Goal: Entertainment & Leisure: Consume media (video, audio)

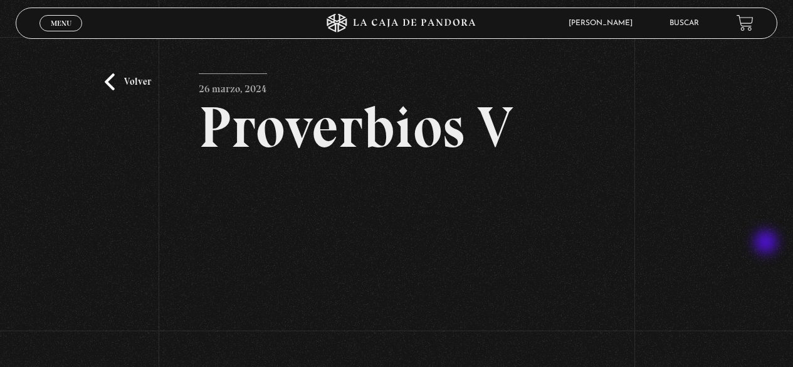
scroll to position [128, 0]
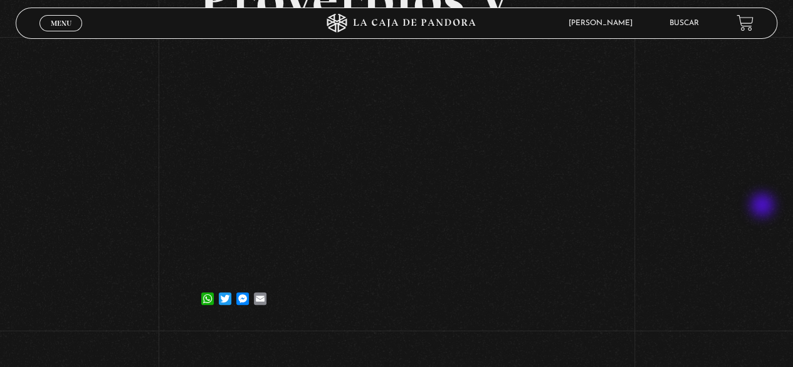
click at [763, 206] on div "Volver [DATE] Proverbios V WhatsApp Twitter Messenger Email" at bounding box center [396, 118] width 793 height 419
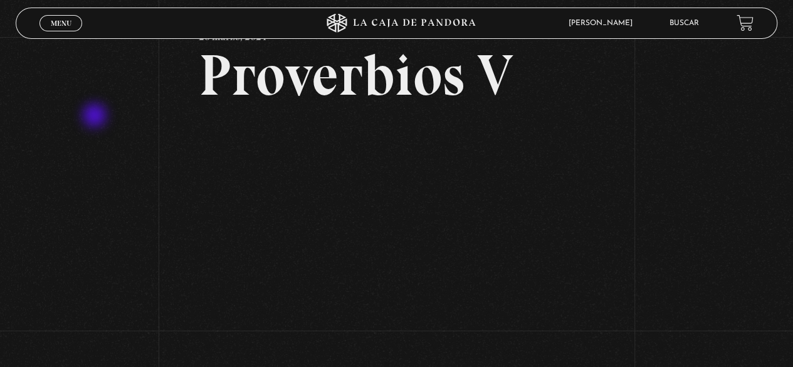
scroll to position [0, 0]
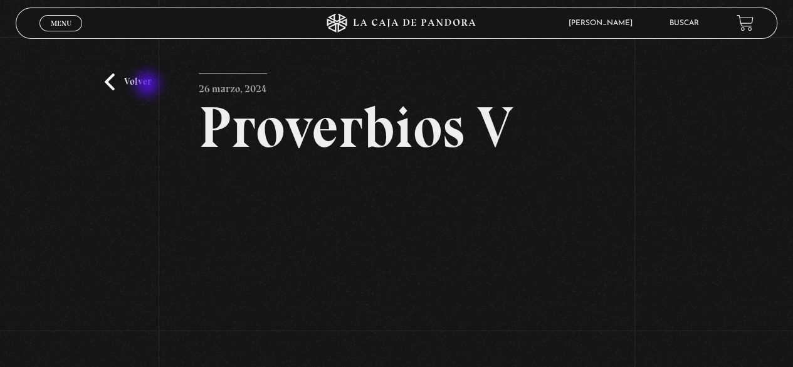
click at [149, 87] on link "Volver" at bounding box center [128, 81] width 46 height 17
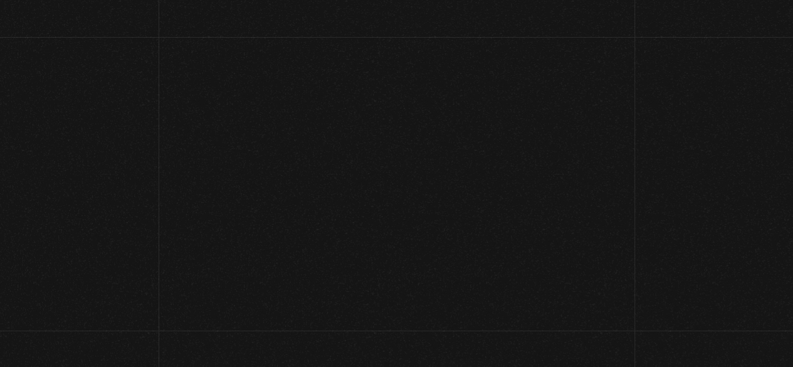
scroll to position [103, 0]
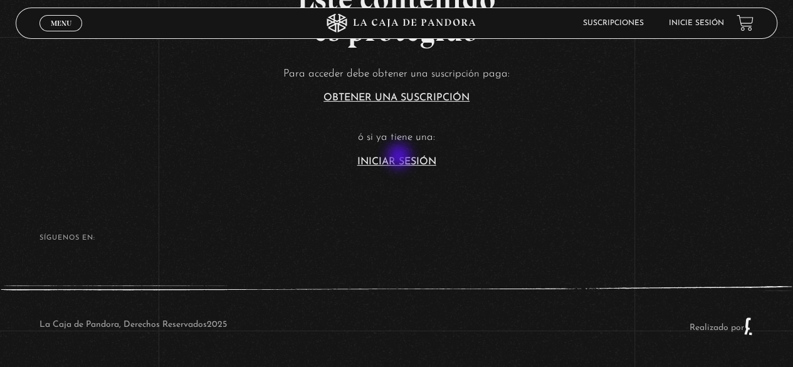
click at [400, 157] on link "Iniciar Sesión" at bounding box center [396, 162] width 79 height 10
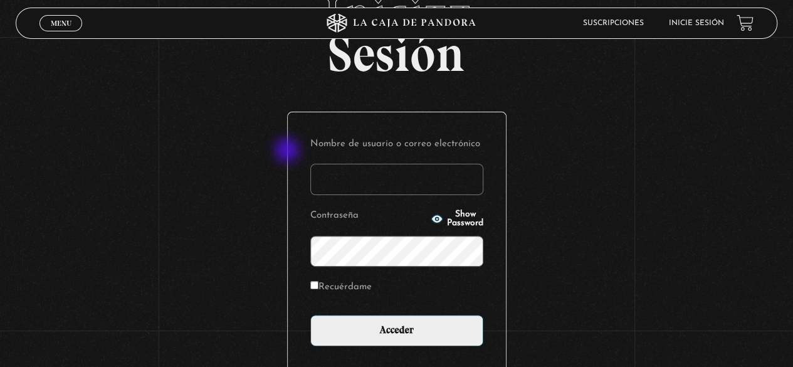
scroll to position [176, 0]
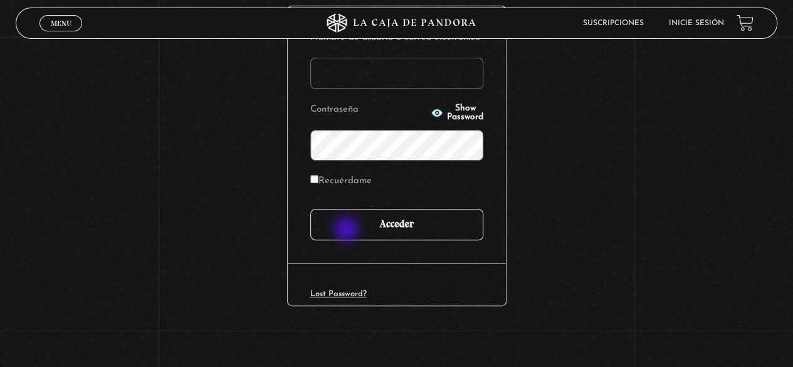
type input "paovanesa08@gmail.com"
click at [347, 230] on input "Acceder" at bounding box center [396, 224] width 173 height 31
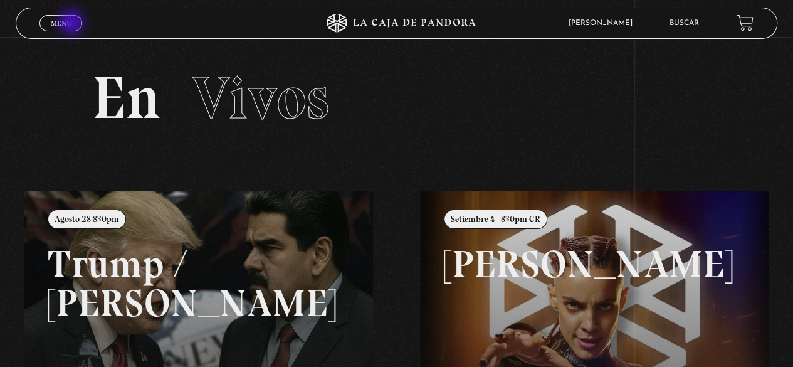
click at [73, 24] on link "Menu Cerrar" at bounding box center [60, 23] width 43 height 16
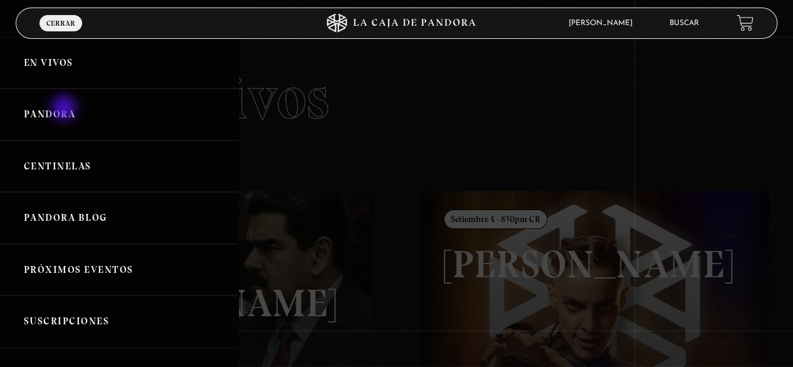
click at [65, 109] on link "Pandora" at bounding box center [119, 114] width 238 height 52
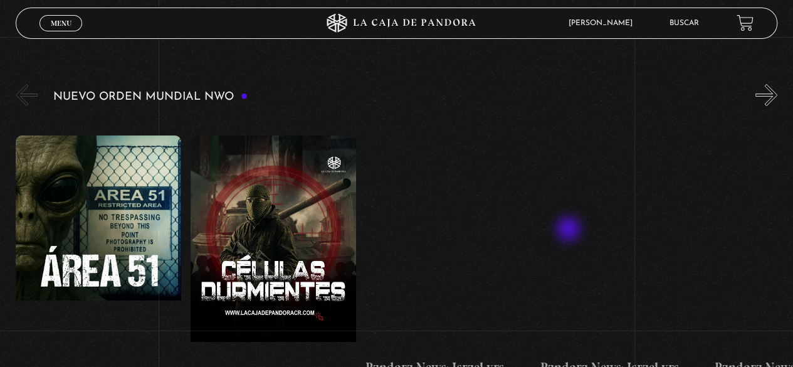
scroll to position [251, 0]
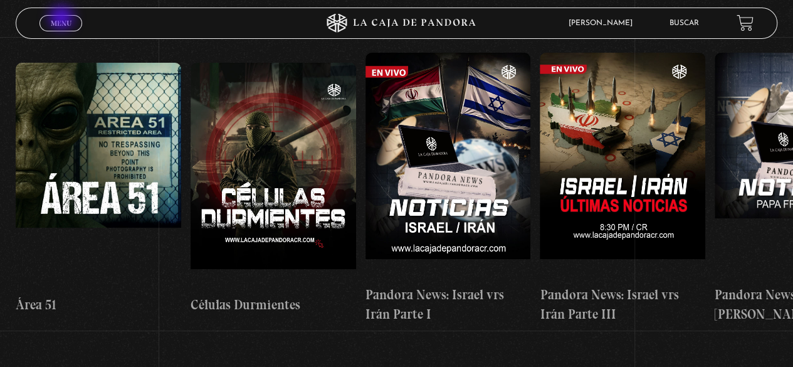
click at [63, 19] on span "Menu" at bounding box center [61, 23] width 21 height 8
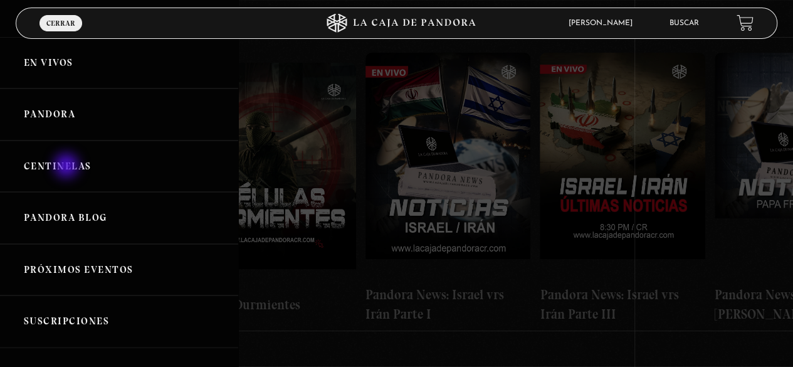
click at [68, 167] on link "Centinelas" at bounding box center [119, 166] width 238 height 52
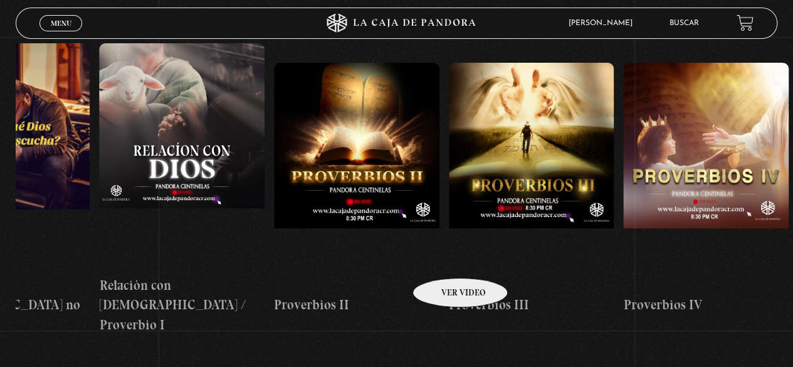
scroll to position [0, 475]
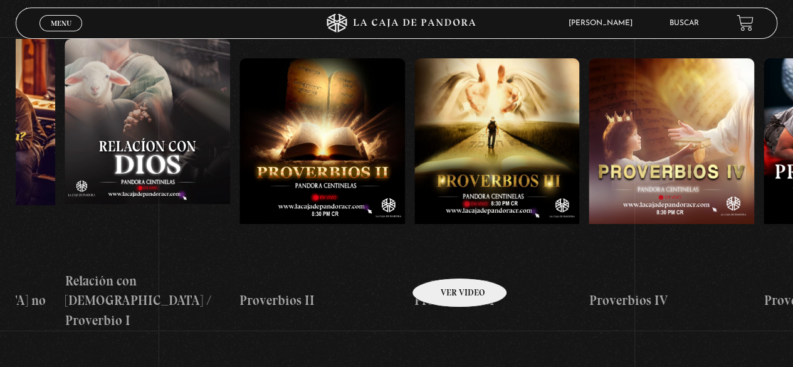
drag, startPoint x: 538, startPoint y: 253, endPoint x: 443, endPoint y: 259, distance: 94.8
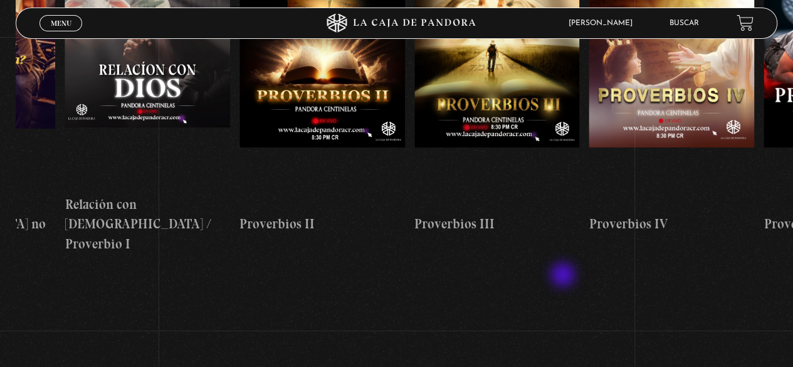
scroll to position [262, 0]
drag, startPoint x: 615, startPoint y: 270, endPoint x: 462, endPoint y: 269, distance: 153.6
click at [461, 278] on section "Centinelas" at bounding box center [396, 123] width 793 height 388
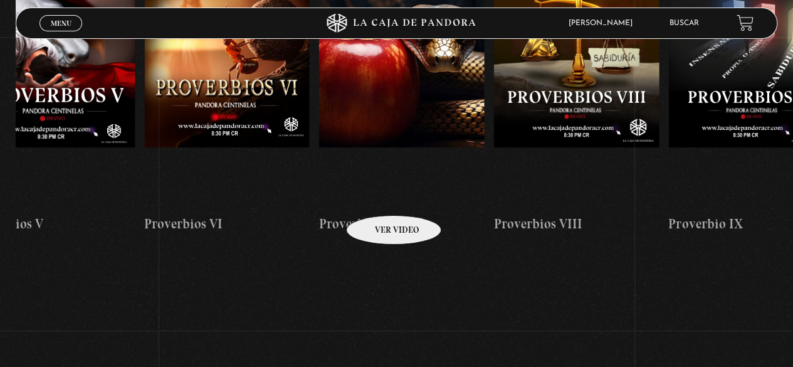
scroll to position [0, 1532]
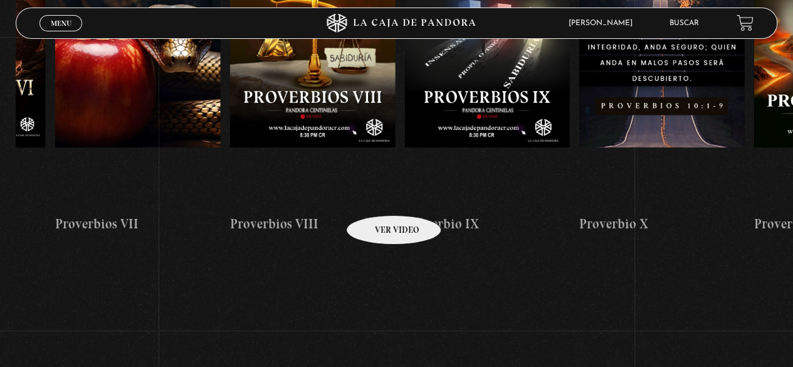
drag, startPoint x: 559, startPoint y: 194, endPoint x: 347, endPoint y: 197, distance: 211.9
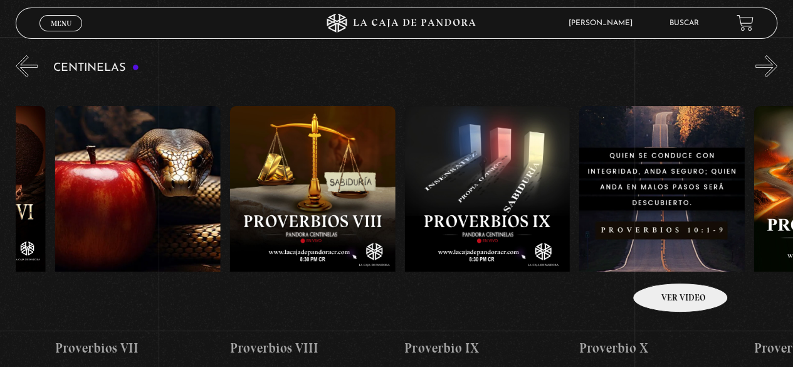
scroll to position [137, 0]
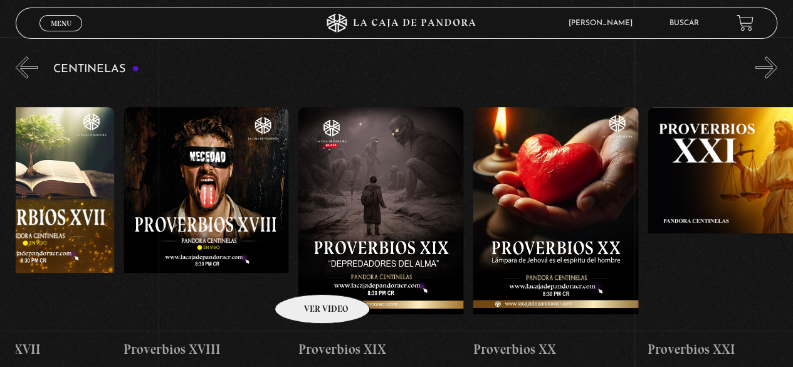
drag, startPoint x: 661, startPoint y: 264, endPoint x: 306, endPoint y: 275, distance: 355.5
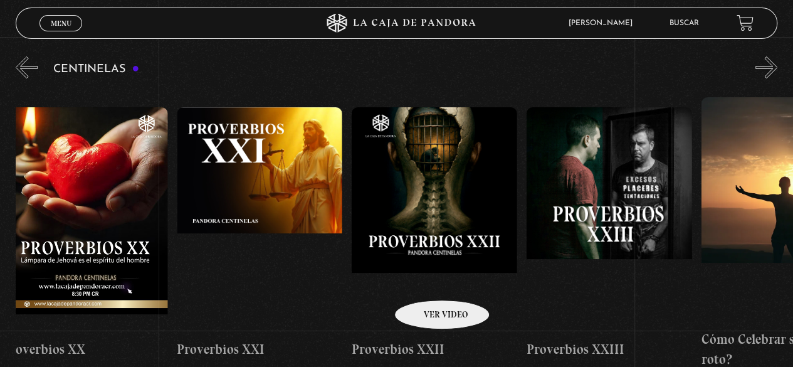
drag, startPoint x: 519, startPoint y: 273, endPoint x: 426, endPoint y: 281, distance: 93.7
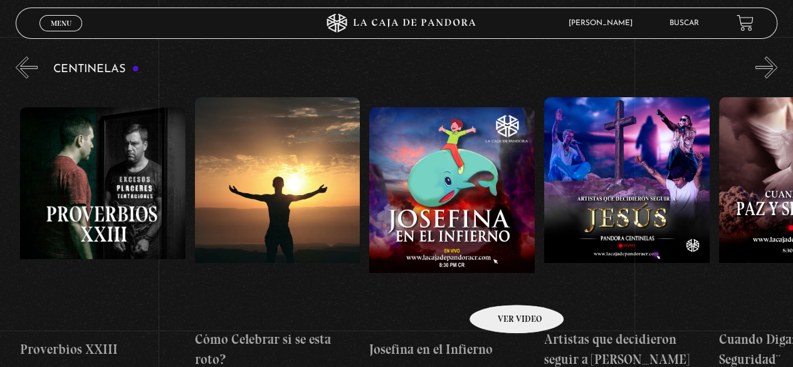
drag, startPoint x: 599, startPoint y: 275, endPoint x: 500, endPoint y: 285, distance: 99.5
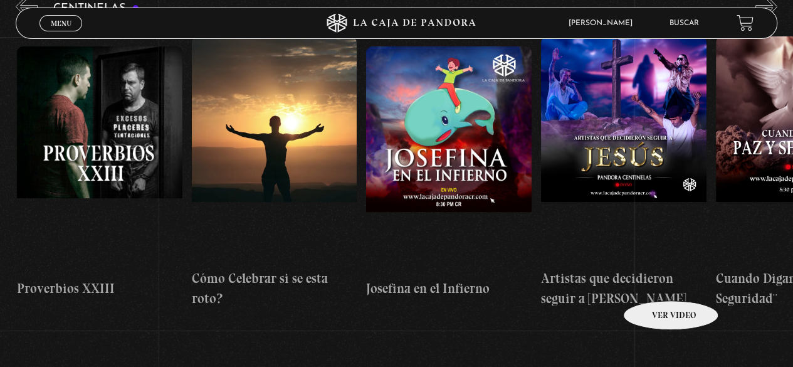
scroll to position [198, 0]
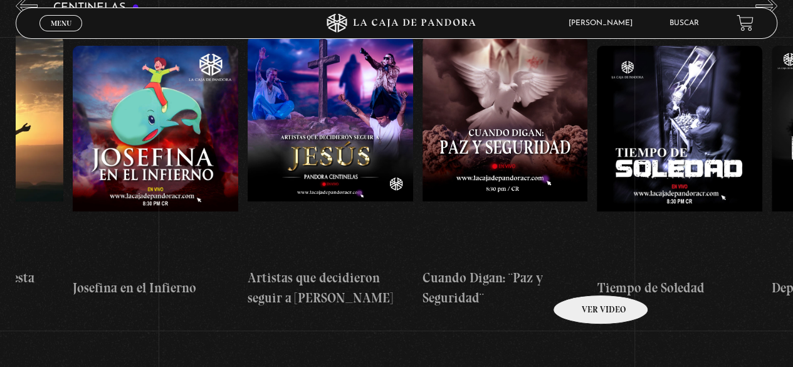
drag, startPoint x: 637, startPoint y: 279, endPoint x: 577, endPoint y: 273, distance: 61.1
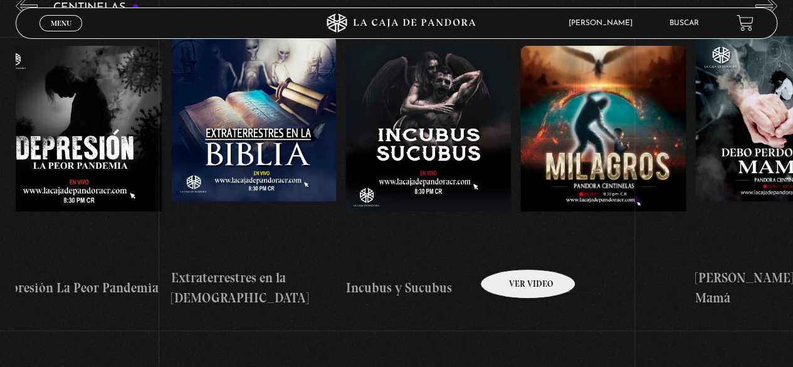
drag, startPoint x: 661, startPoint y: 231, endPoint x: 503, endPoint y: 250, distance: 159.1
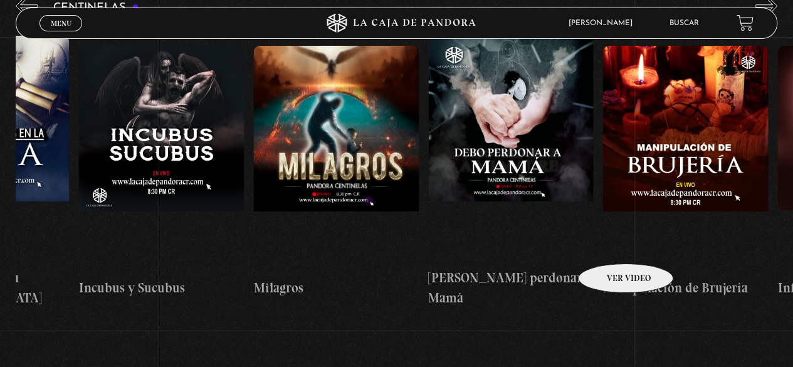
scroll to position [0, 5705]
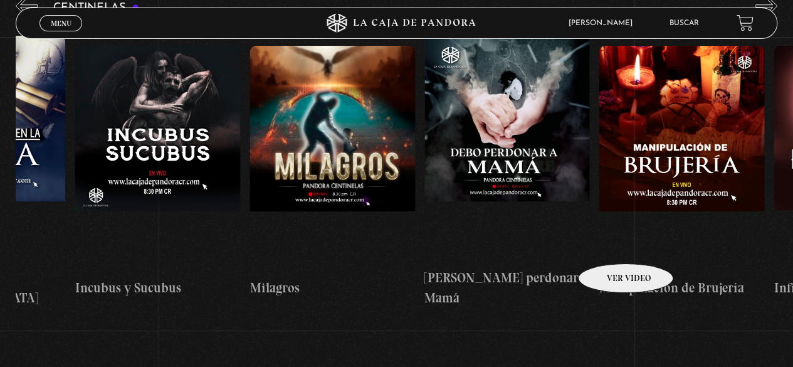
drag, startPoint x: 658, startPoint y: 231, endPoint x: 609, endPoint y: 244, distance: 50.6
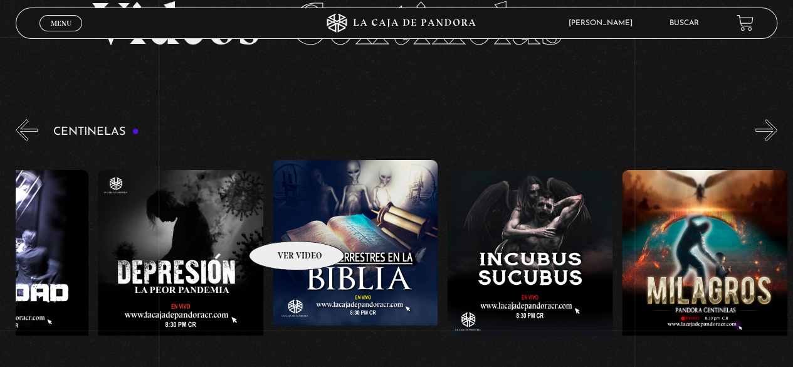
scroll to position [0, 5326]
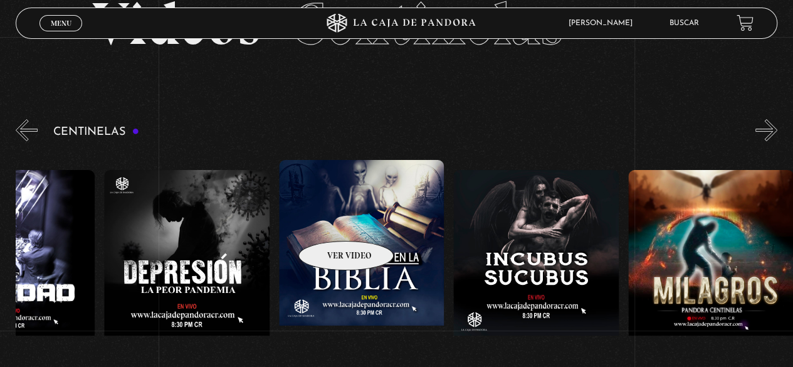
drag, startPoint x: 256, startPoint y: 216, endPoint x: 330, endPoint y: 222, distance: 74.2
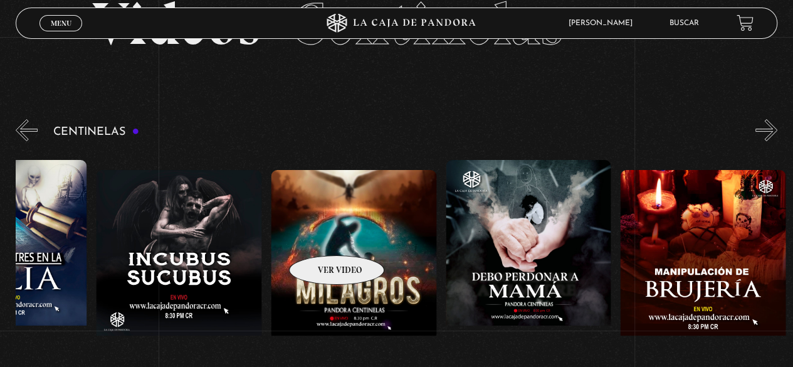
drag, startPoint x: 388, startPoint y: 234, endPoint x: 311, endPoint y: 235, distance: 77.1
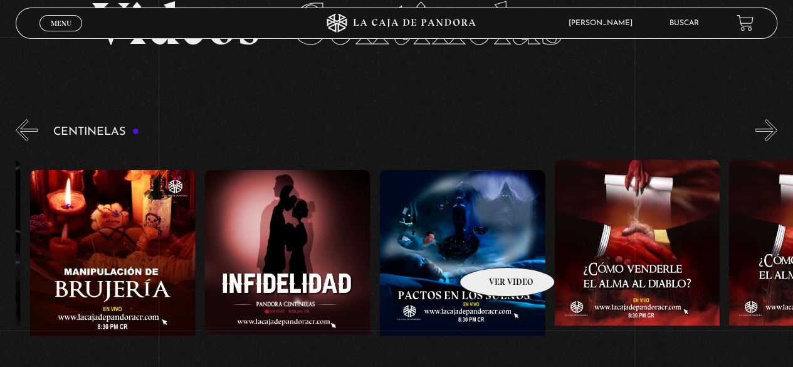
drag, startPoint x: 570, startPoint y: 253, endPoint x: 489, endPoint y: 248, distance: 81.6
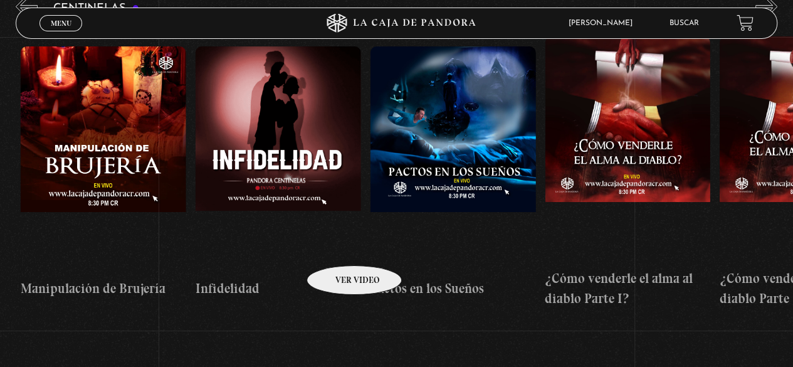
scroll to position [198, 0]
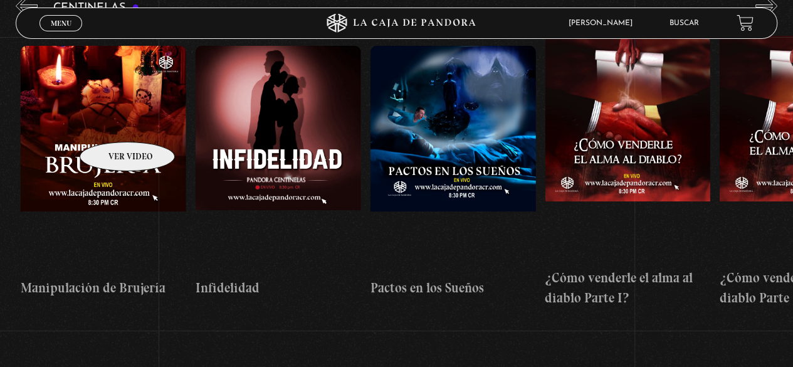
click at [107, 112] on figure at bounding box center [103, 159] width 165 height 226
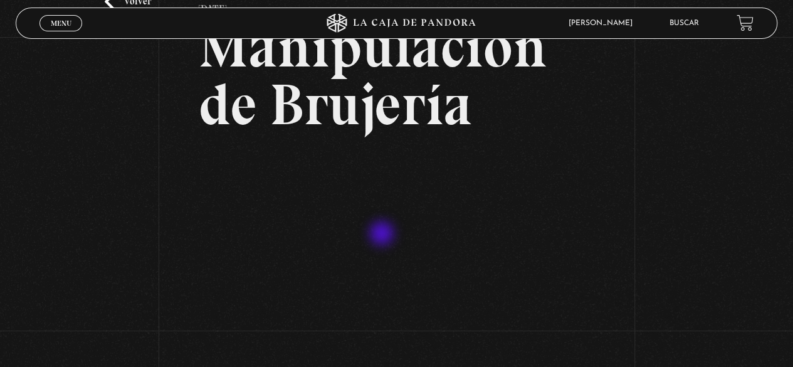
scroll to position [125, 0]
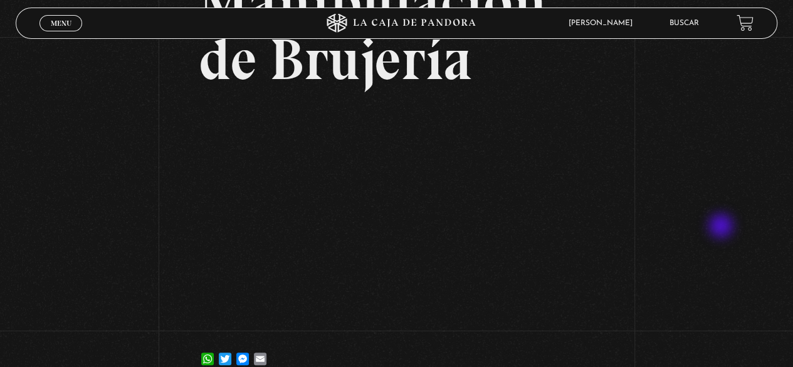
click at [741, 226] on div "Volver [DATE] Manipulación de [GEOGRAPHIC_DATA] WhatsApp Twitter Messenger Email" at bounding box center [396, 150] width 793 height 476
drag, startPoint x: 775, startPoint y: 160, endPoint x: 797, endPoint y: 172, distance: 25.3
click at [775, 160] on div "Volver [DATE] Manipulación de [GEOGRAPHIC_DATA] WhatsApp Twitter Messenger Email" at bounding box center [396, 150] width 793 height 476
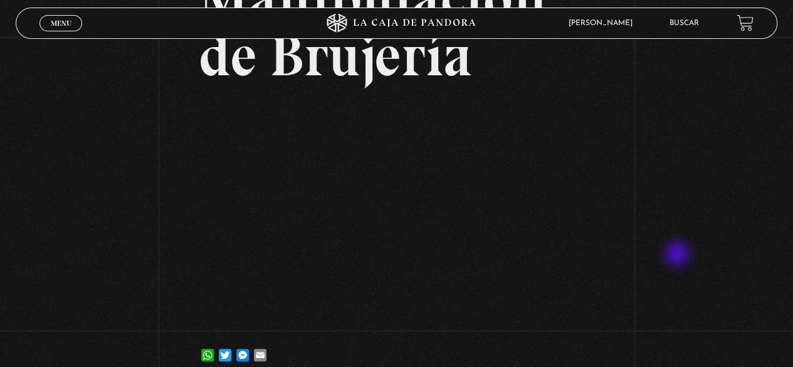
scroll to position [130, 0]
click at [716, 161] on div "Volver [DATE] Manipulación de [GEOGRAPHIC_DATA] WhatsApp Twitter Messenger Email" at bounding box center [396, 145] width 793 height 476
